Goal: Task Accomplishment & Management: Use online tool/utility

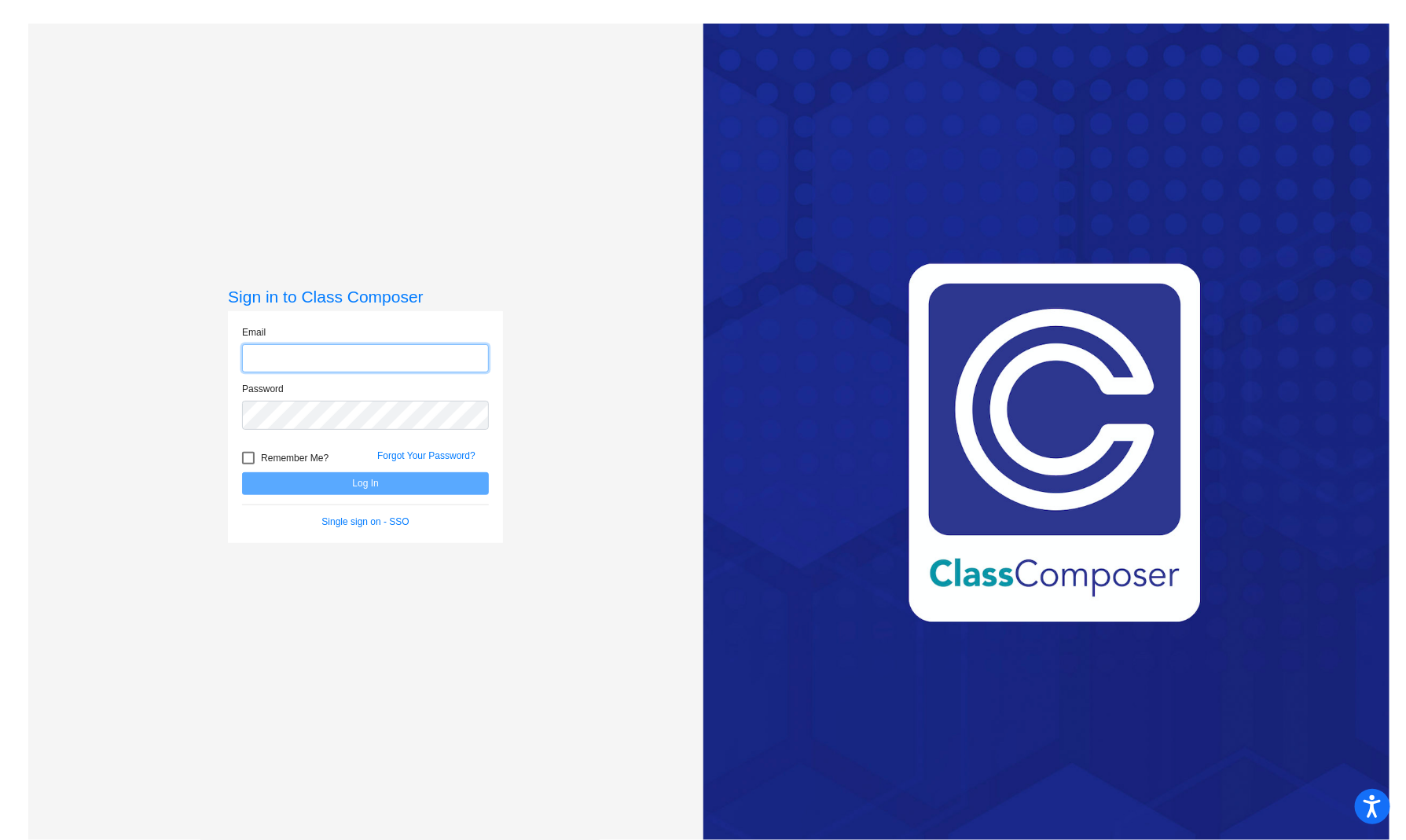
type input "[EMAIL_ADDRESS][DOMAIN_NAME]"
click at [355, 469] on div "Remember Me?" at bounding box center [297, 460] width 136 height 23
click at [355, 484] on button "Log In" at bounding box center [366, 484] width 247 height 22
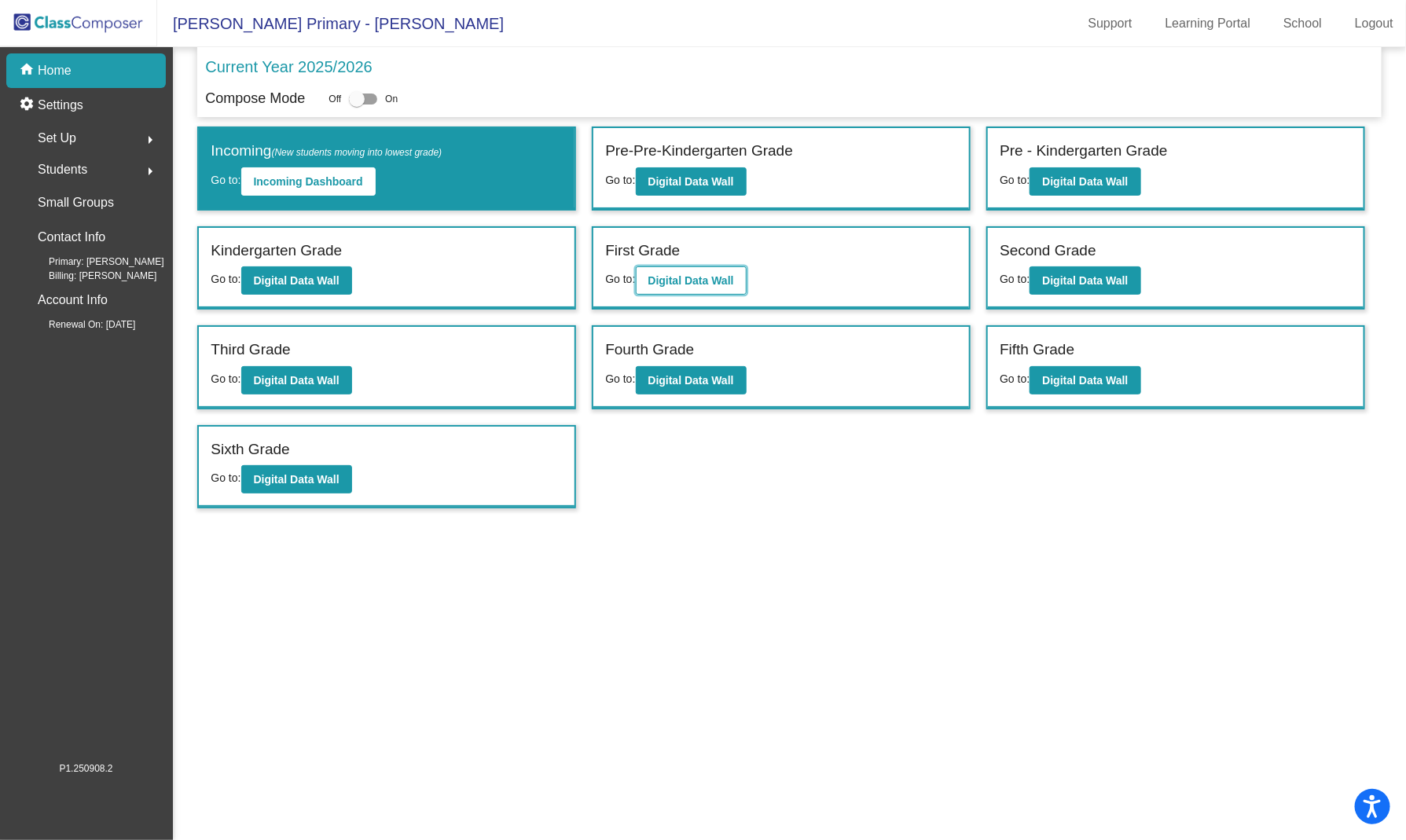
click at [702, 281] on b "Digital Data Wall" at bounding box center [691, 280] width 86 height 12
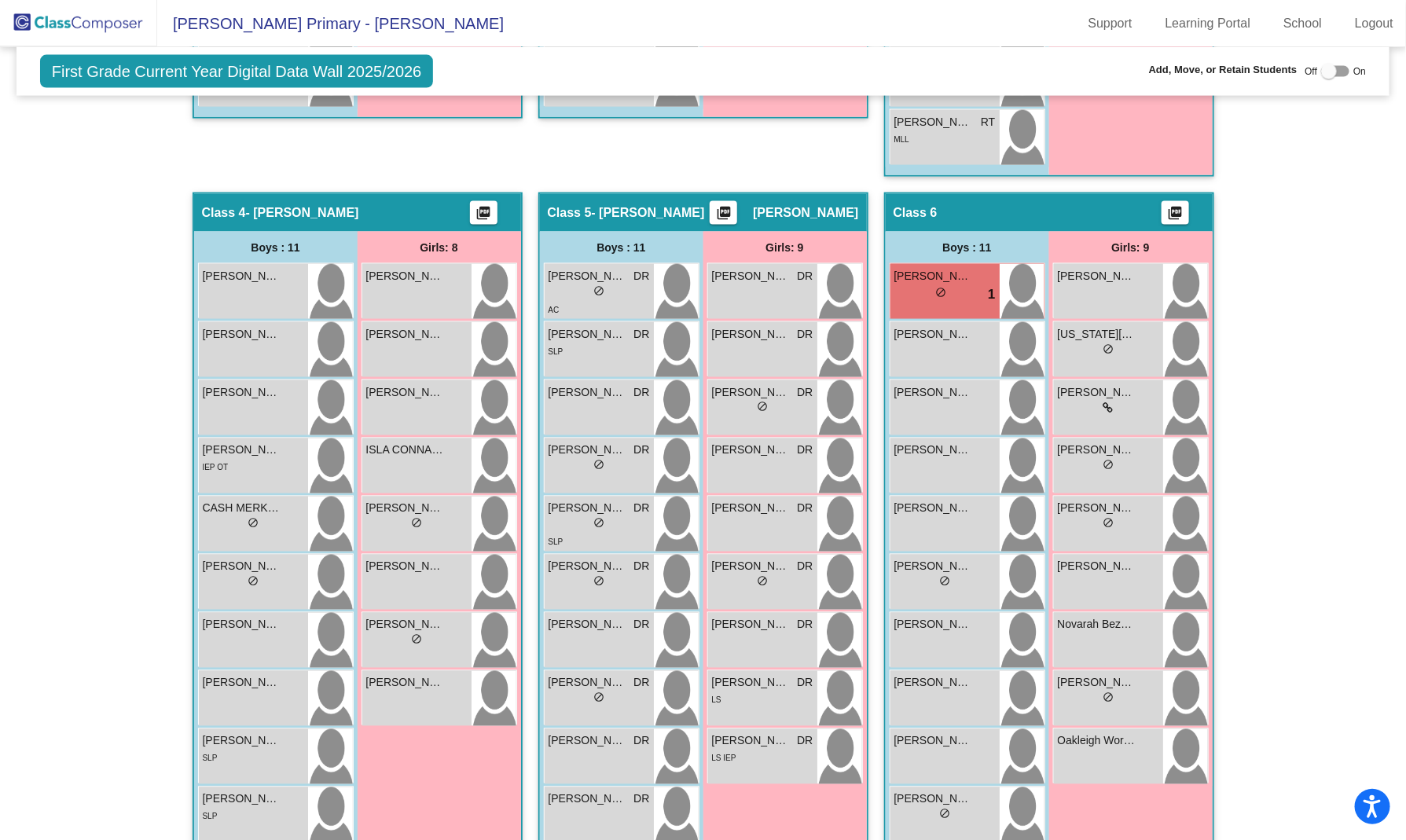
scroll to position [1135, 0]
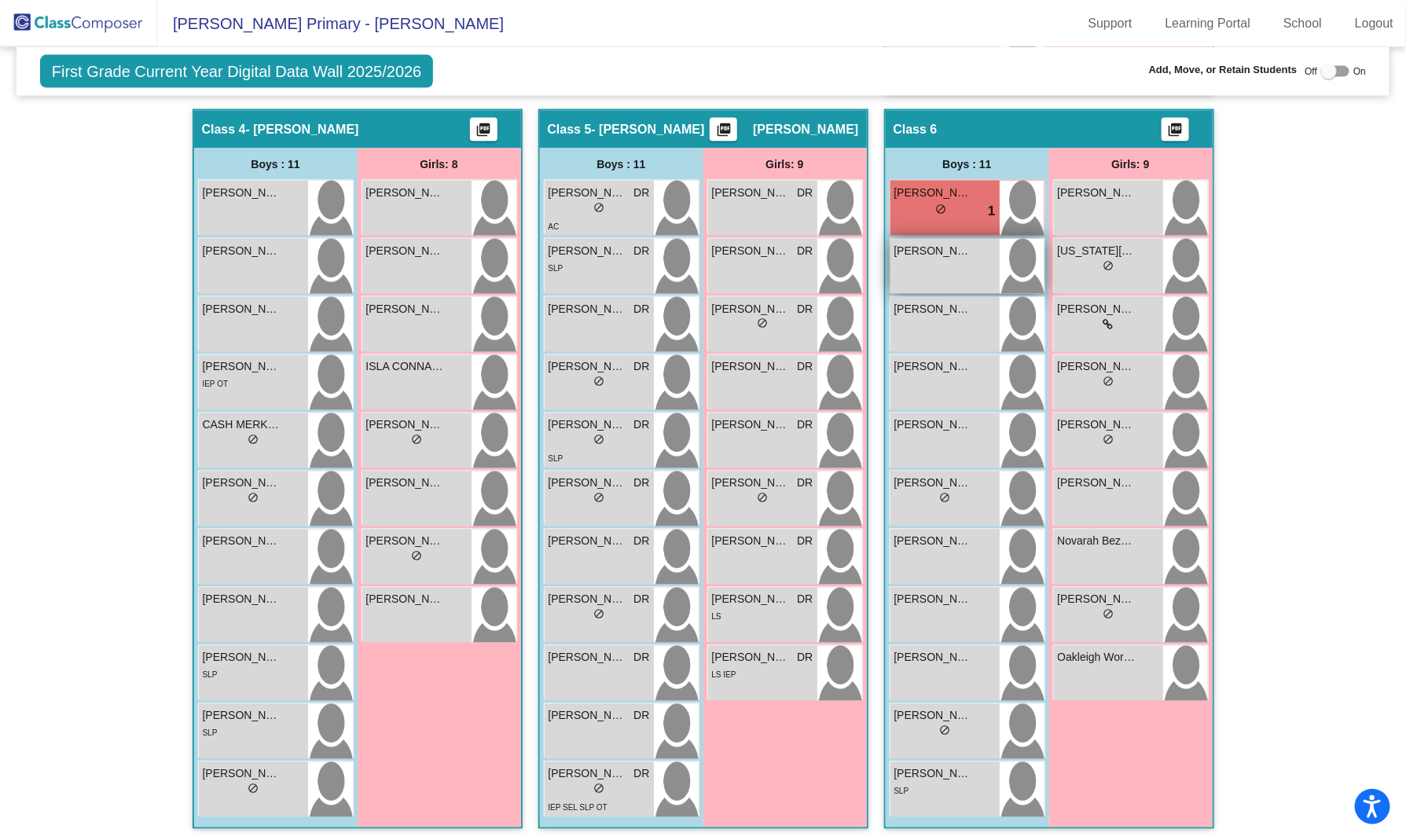
click at [928, 258] on div "[PERSON_NAME] lock do_not_disturb_alt" at bounding box center [945, 266] width 109 height 55
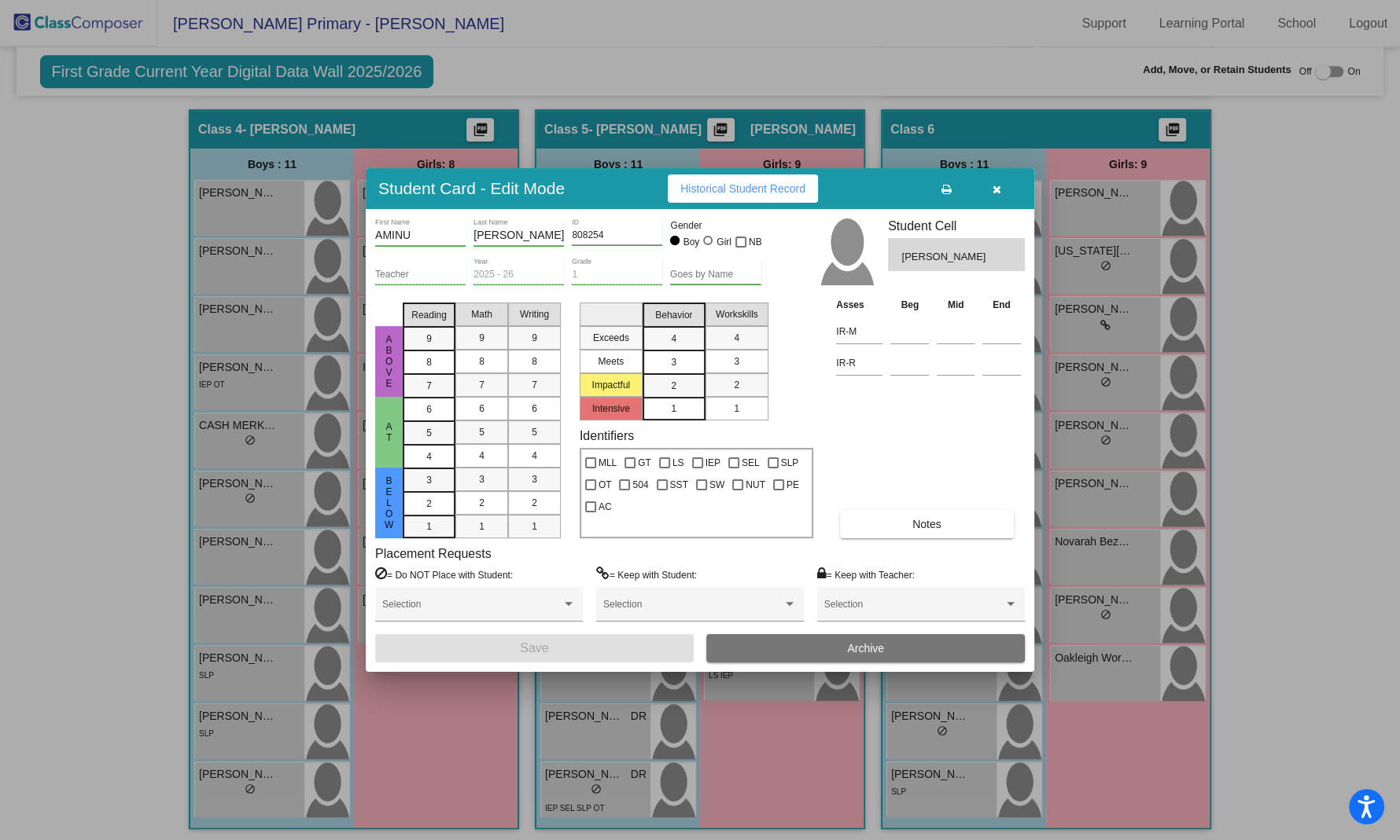
click at [998, 184] on icon "button" at bounding box center [996, 190] width 8 height 11
